Goal: Task Accomplishment & Management: Manage account settings

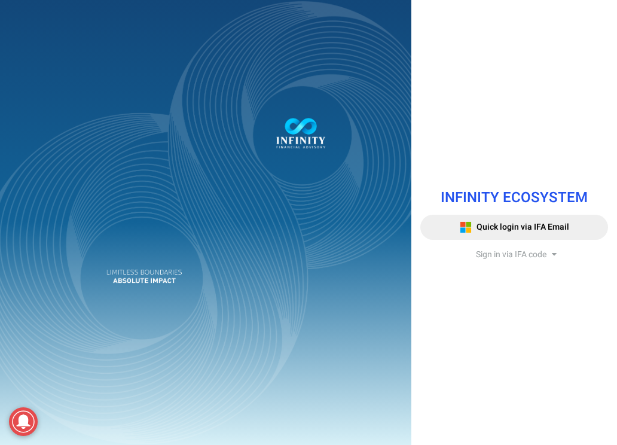
click at [483, 257] on span "Sign in via IFA code" at bounding box center [511, 254] width 71 height 13
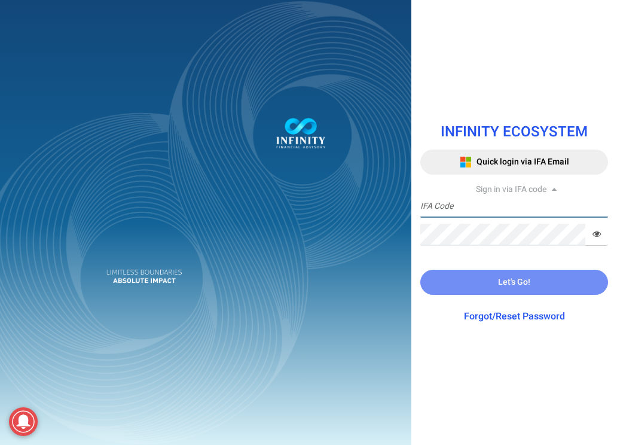
type input "TRACEISSUE"
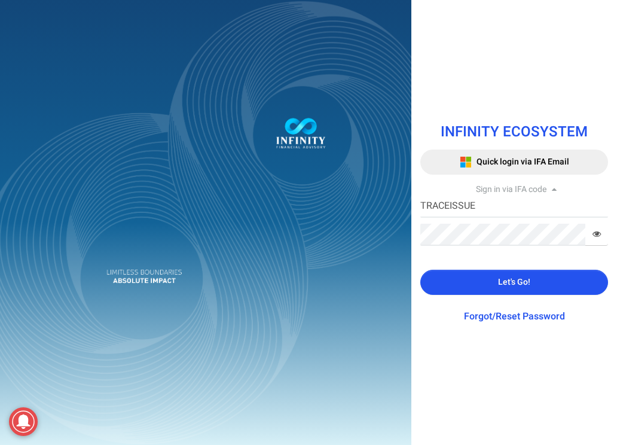
click at [478, 281] on button "Let's Go!" at bounding box center [515, 282] width 188 height 25
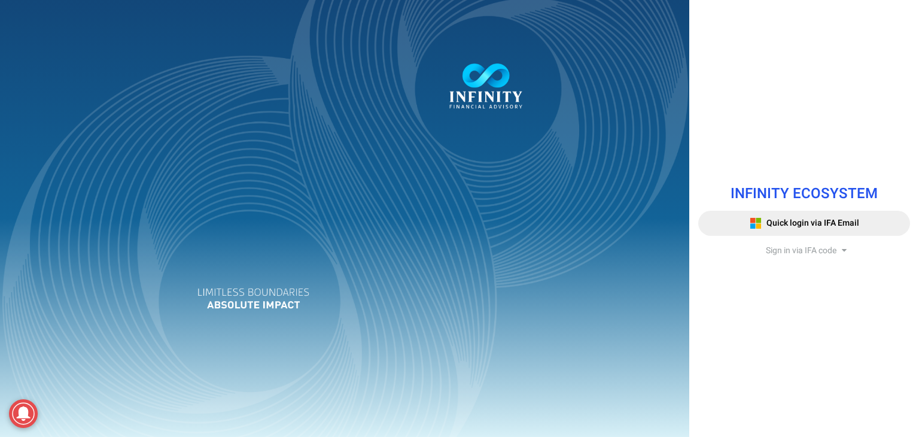
click at [480, 185] on div at bounding box center [344, 218] width 689 height 437
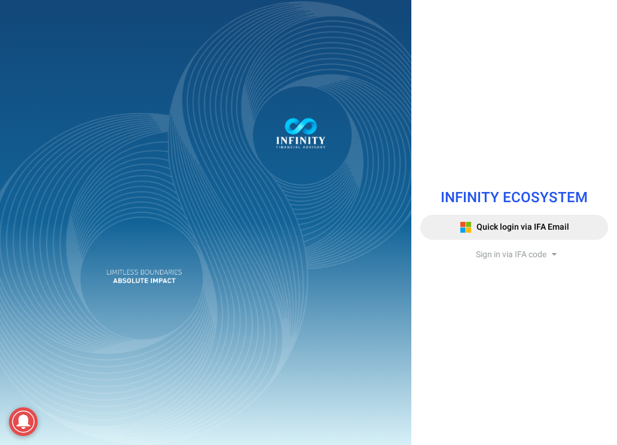
click at [491, 69] on div "INFINITY ECOSYSTEM Quick login via IFA Email Sign in via IFA code Infinity Fina…" at bounding box center [515, 222] width 206 height 445
click at [488, 255] on span "Sign in via IFA code" at bounding box center [511, 254] width 71 height 13
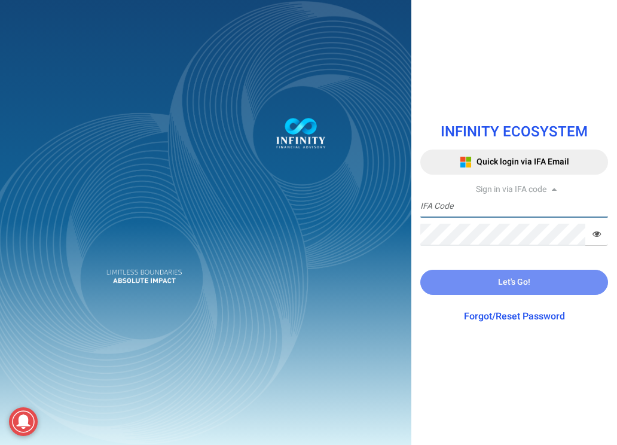
type input "TRACEISSUE"
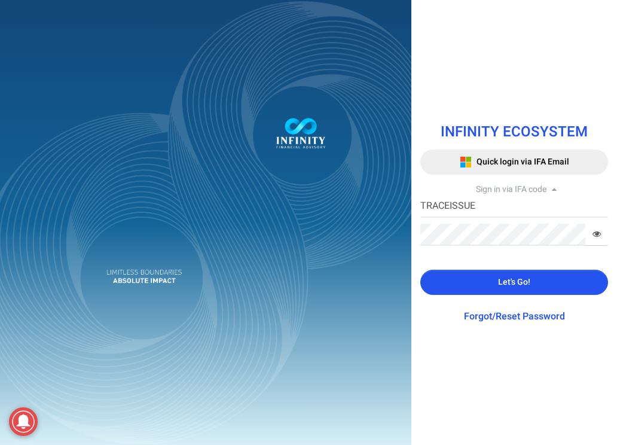
click at [595, 233] on icon at bounding box center [597, 234] width 8 height 8
